Goal: Task Accomplishment & Management: Complete application form

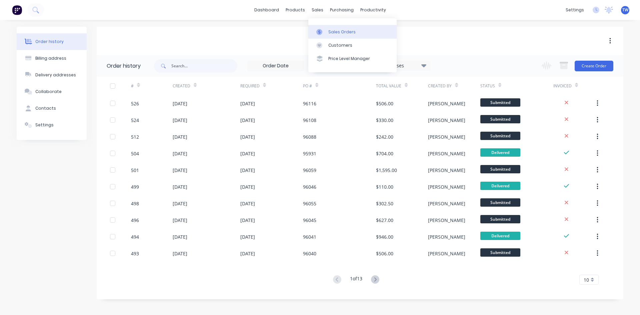
click at [338, 32] on div "Sales Orders" at bounding box center [341, 32] width 27 height 6
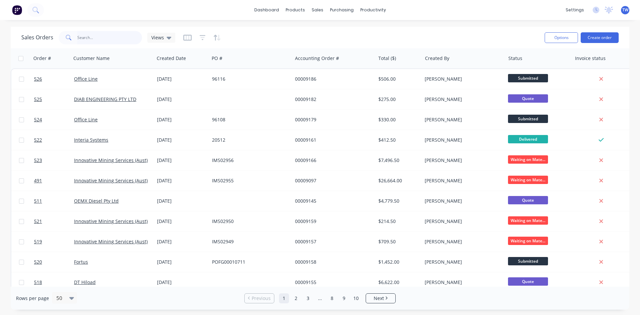
click at [103, 40] on input "text" at bounding box center [109, 37] width 65 height 13
click at [76, 40] on span at bounding box center [68, 37] width 19 height 13
click at [75, 40] on span at bounding box center [68, 37] width 19 height 13
click at [80, 39] on input "text" at bounding box center [109, 37] width 65 height 13
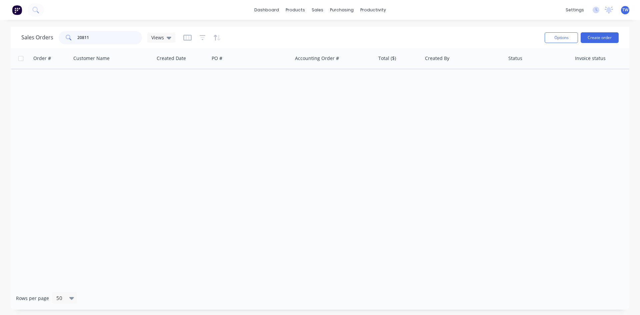
click at [93, 40] on input "20811" at bounding box center [109, 37] width 65 height 13
type input "2"
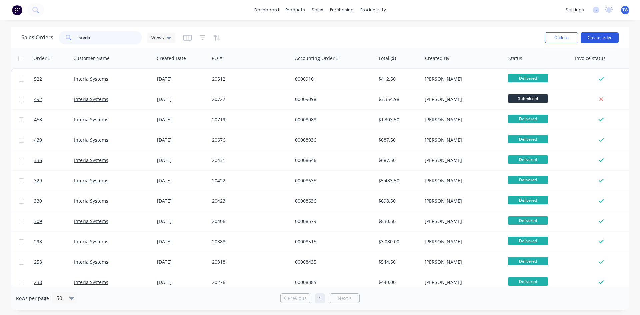
type input "interia"
click at [595, 34] on button "Create order" at bounding box center [599, 37] width 38 height 11
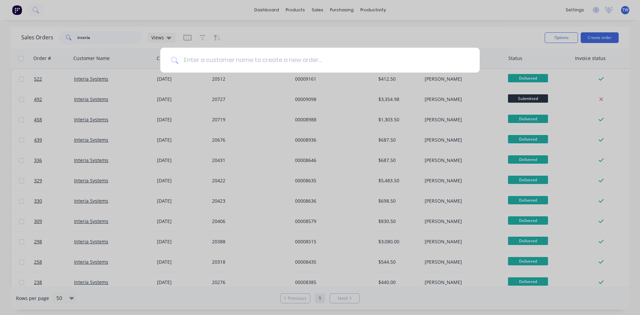
click at [255, 63] on input at bounding box center [323, 60] width 291 height 25
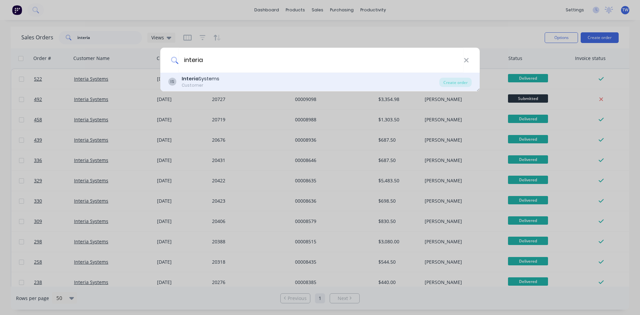
type input "interia"
click at [216, 85] on div "Customer" at bounding box center [201, 85] width 38 height 6
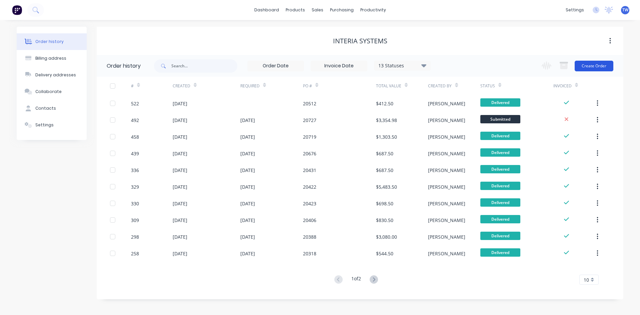
click at [590, 63] on button "Create Order" at bounding box center [593, 66] width 39 height 11
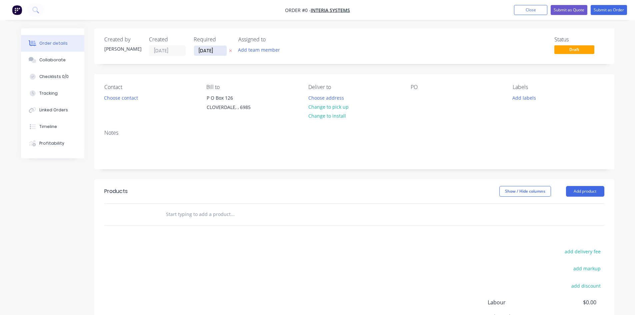
click at [213, 53] on input "[DATE]" at bounding box center [210, 51] width 33 height 10
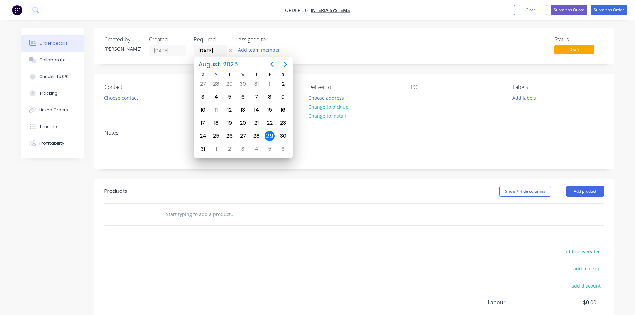
click at [231, 50] on icon at bounding box center [230, 51] width 3 height 4
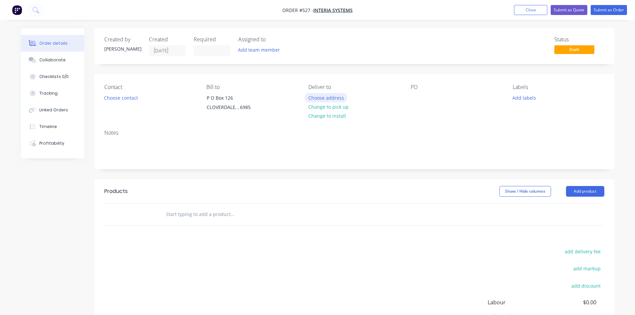
click at [332, 99] on button "Choose address" at bounding box center [326, 97] width 43 height 9
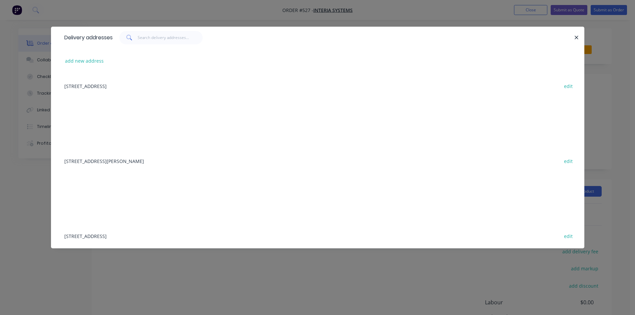
click at [128, 164] on div "[STREET_ADDRESS][PERSON_NAME] edit" at bounding box center [317, 160] width 513 height 25
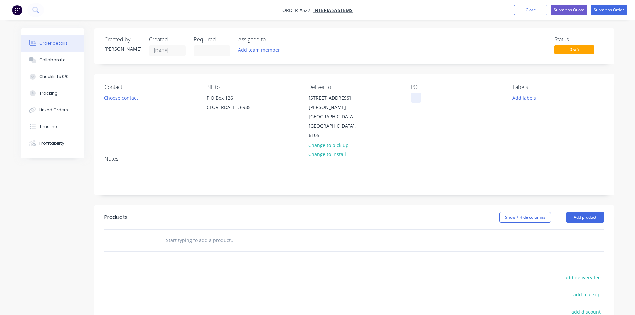
click at [421, 99] on div at bounding box center [416, 98] width 11 height 10
click at [581, 212] on button "Add product" at bounding box center [585, 217] width 38 height 11
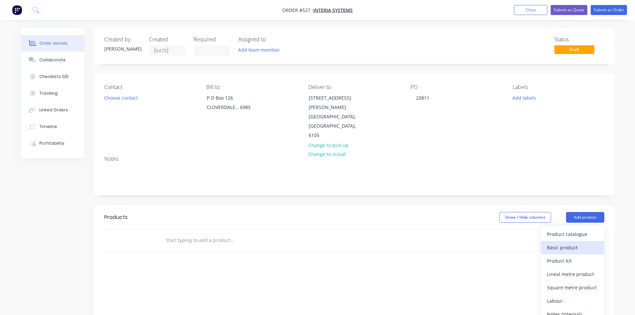
click at [556, 243] on div "Basic product" at bounding box center [572, 248] width 51 height 10
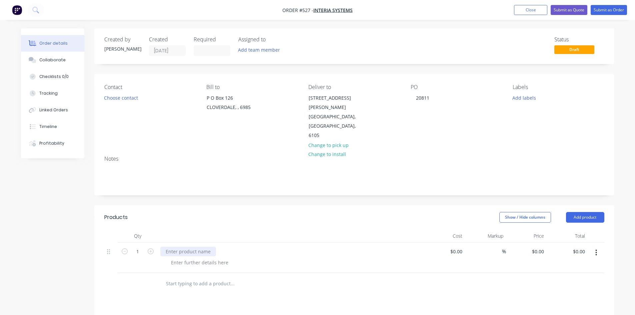
click at [198, 247] on div at bounding box center [188, 252] width 56 height 10
paste div
click at [582, 212] on button "Add product" at bounding box center [585, 217] width 38 height 11
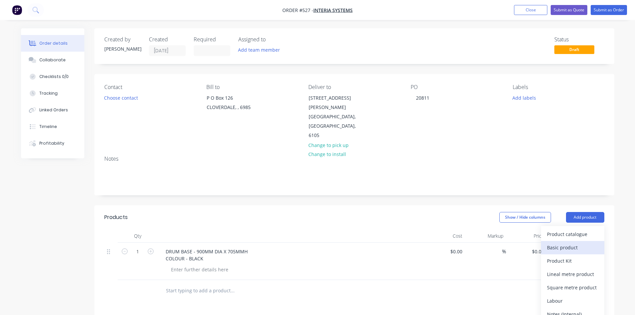
click at [572, 243] on div "Basic product" at bounding box center [572, 248] width 51 height 10
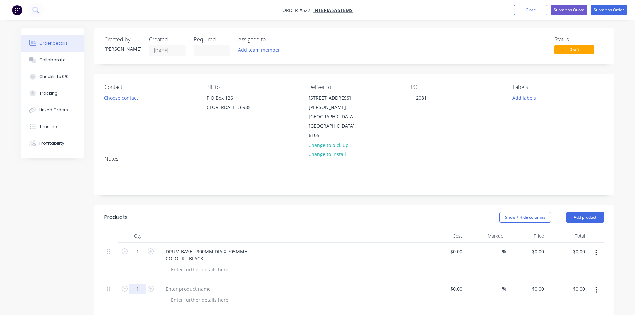
click at [138, 257] on input "1" at bounding box center [137, 252] width 17 height 10
type input "2"
click at [198, 284] on div at bounding box center [188, 289] width 56 height 10
click at [199, 284] on div at bounding box center [188, 289] width 56 height 10
paste div
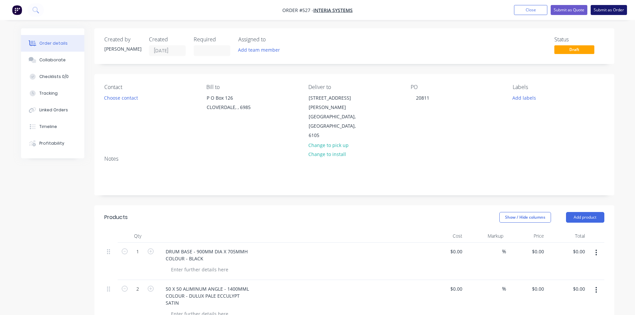
click at [603, 12] on button "Submit as Order" at bounding box center [608, 10] width 36 height 10
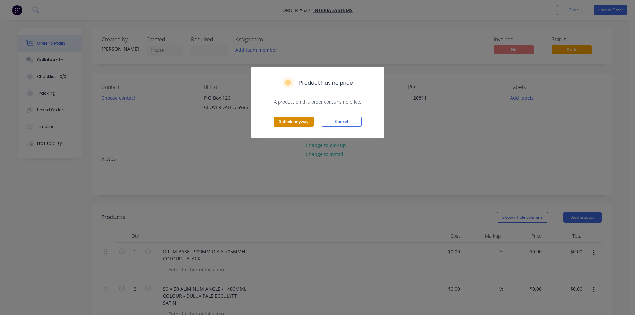
click at [294, 126] on button "Submit anyway" at bounding box center [294, 122] width 40 height 10
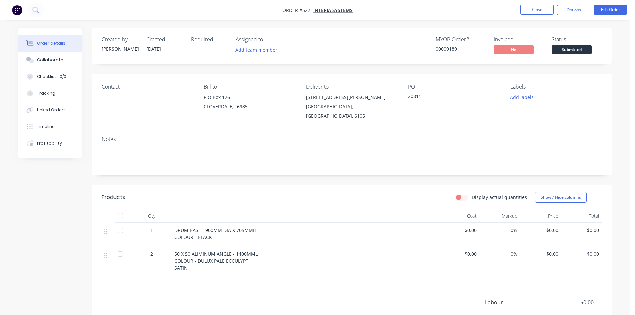
click at [581, 11] on button "Options" at bounding box center [573, 10] width 33 height 11
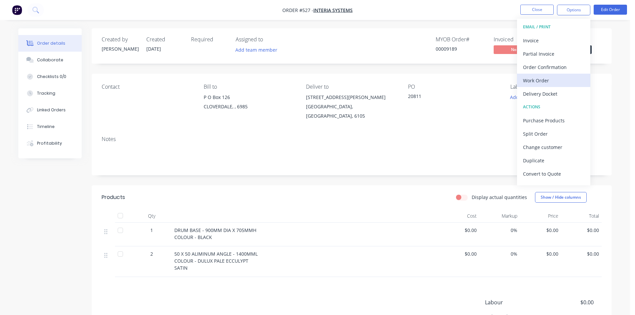
click at [559, 80] on div "Work Order" at bounding box center [553, 81] width 61 height 10
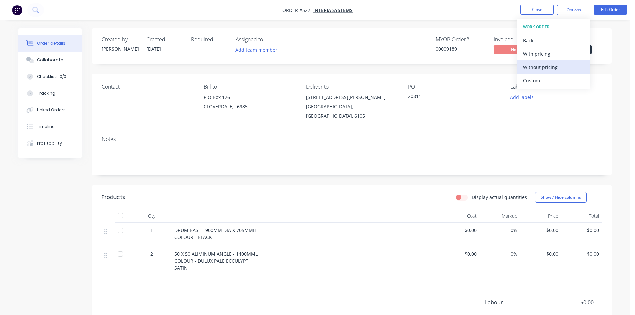
click at [557, 68] on div "Without pricing" at bounding box center [553, 67] width 61 height 10
